Goal: Transaction & Acquisition: Book appointment/travel/reservation

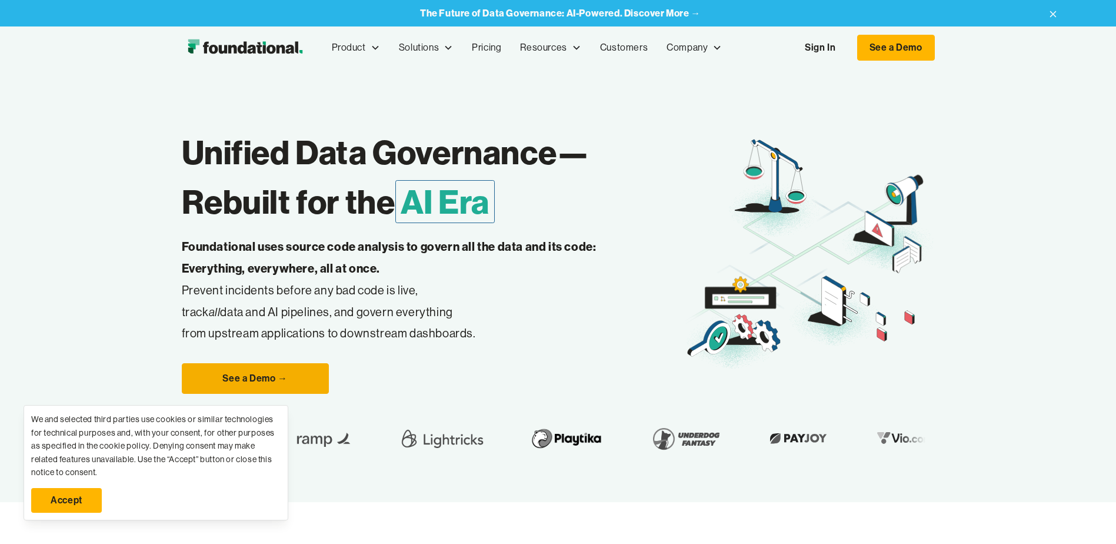
click at [252, 383] on link "See a Demo →" at bounding box center [255, 378] width 147 height 31
